Goal: Find specific page/section: Find specific page/section

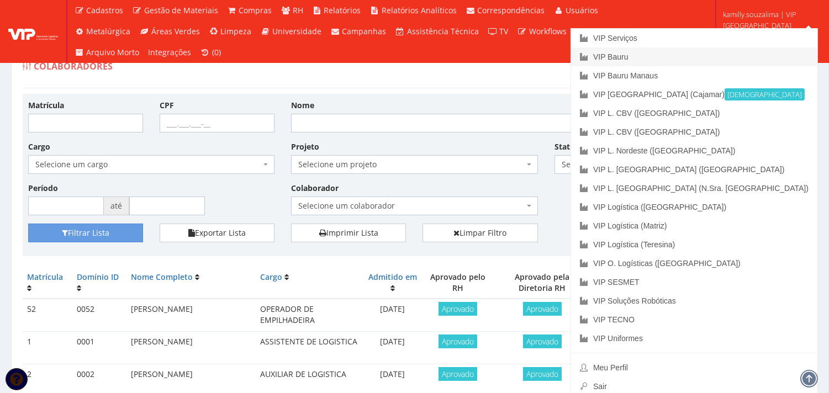
click at [746, 55] on link "VIP Bauru" at bounding box center [694, 57] width 246 height 19
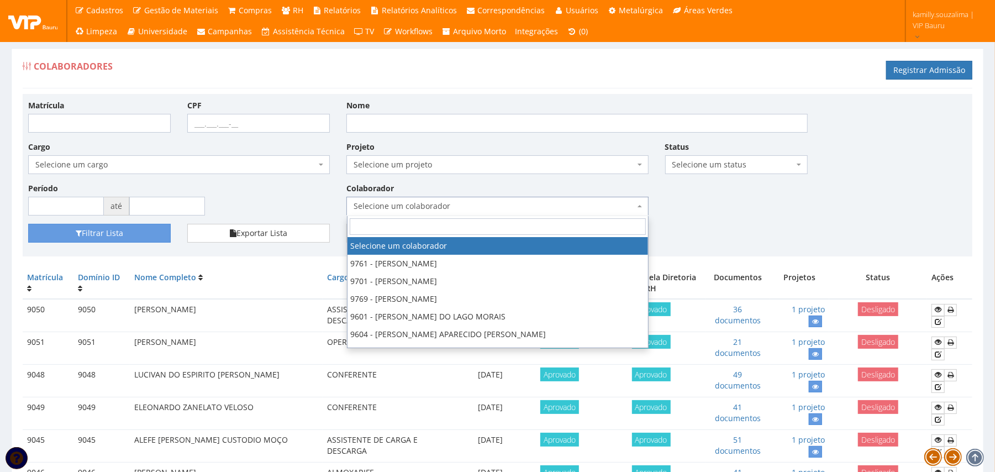
click at [538, 200] on span "Selecione um colaborador" at bounding box center [497, 206] width 302 height 19
click at [829, 173] on div "Matrícula CPF Nome Cargo Selecione um cargo G1225 D0029 - 4110-05 - AGENTE DE A…" at bounding box center [497, 161] width 955 height 124
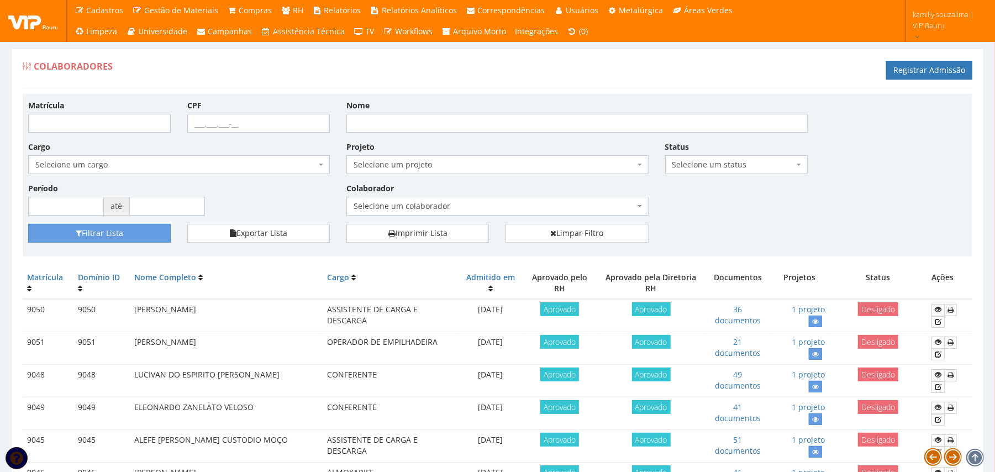
click at [714, 169] on span "Selecione um status" at bounding box center [733, 164] width 122 height 11
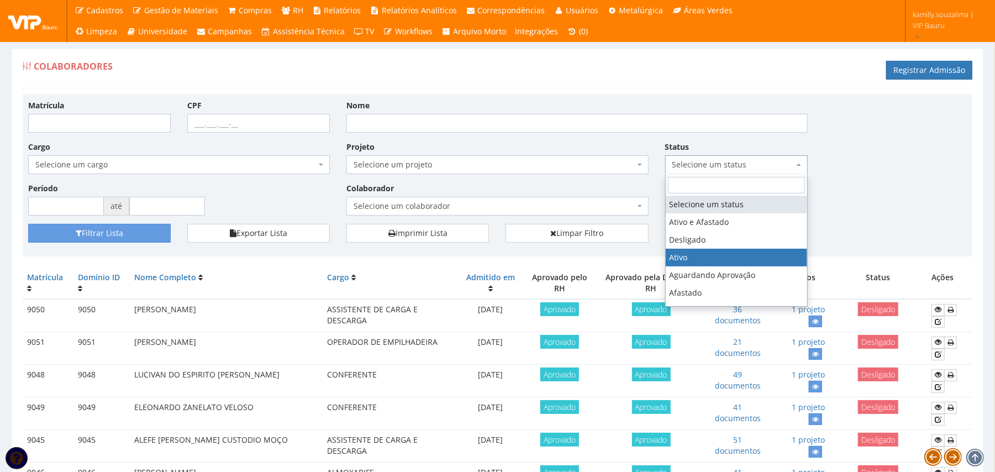
drag, startPoint x: 692, startPoint y: 253, endPoint x: 334, endPoint y: 278, distance: 358.4
select select "1"
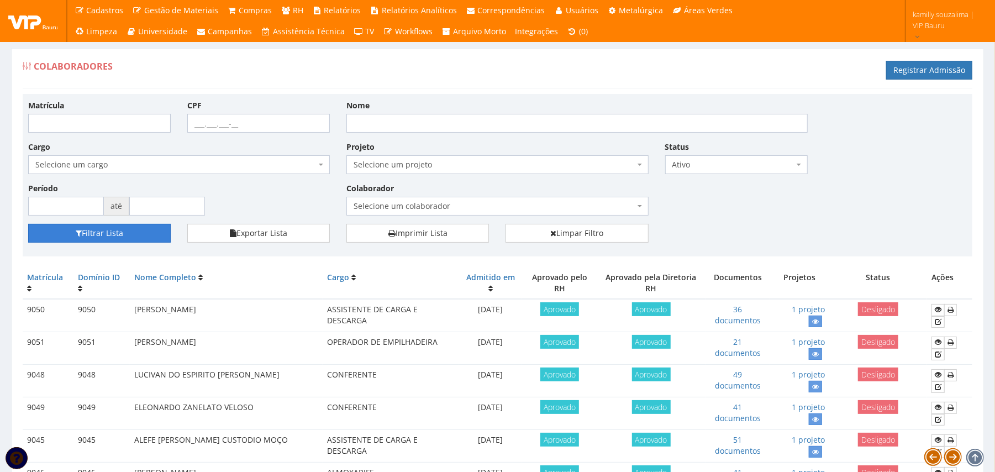
click at [78, 233] on icon "submit" at bounding box center [79, 233] width 6 height 8
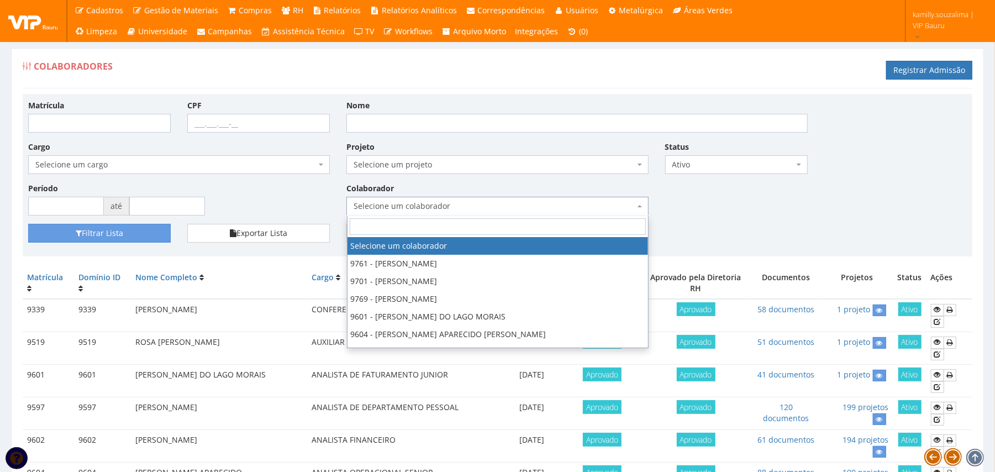
click at [485, 200] on span "Selecione um colaborador" at bounding box center [497, 206] width 302 height 19
drag, startPoint x: 759, startPoint y: 228, endPoint x: 769, endPoint y: 222, distance: 12.1
click at [763, 226] on div "Filtrar Lista Exportar Lista Imprimir Lista Limpar Filtro" at bounding box center [497, 237] width 955 height 27
click at [496, 208] on span "Selecione um colaborador" at bounding box center [494, 206] width 281 height 11
click at [858, 203] on div "Matrícula CPF Nome Cargo Selecione um cargo G1225 D0029 - 4110-05 - AGENTE DE A…" at bounding box center [497, 161] width 955 height 124
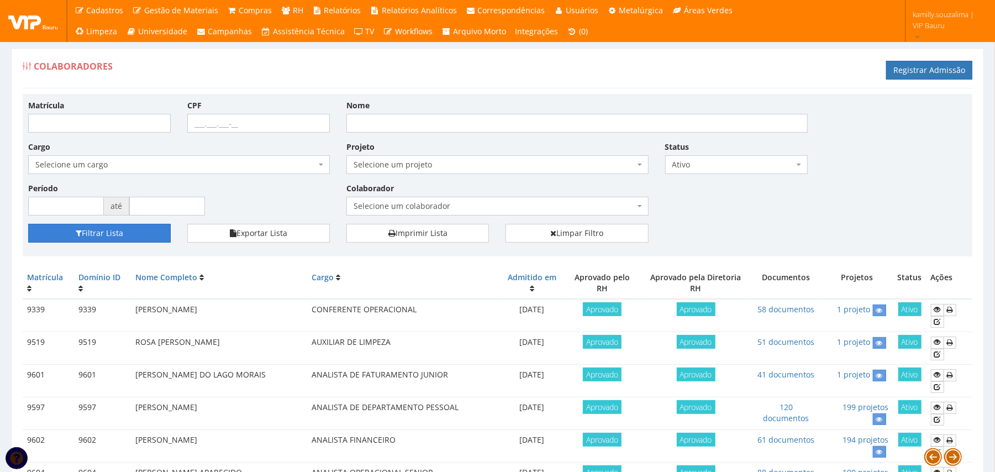
click at [137, 230] on button "Filtrar Lista" at bounding box center [99, 233] width 143 height 19
